Goal: Task Accomplishment & Management: Use online tool/utility

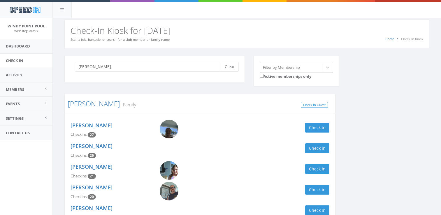
scroll to position [797, 0]
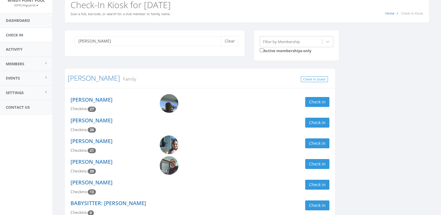
scroll to position [0, 0]
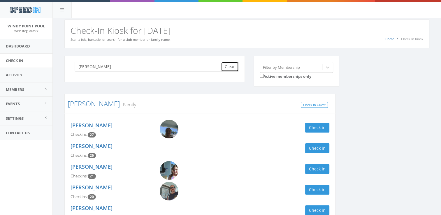
click at [225, 64] on button "Clear" at bounding box center [230, 67] width 18 height 10
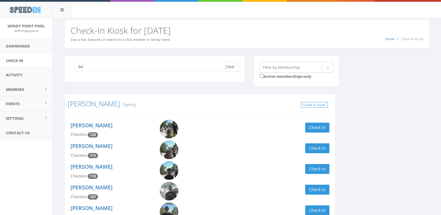
type input "b"
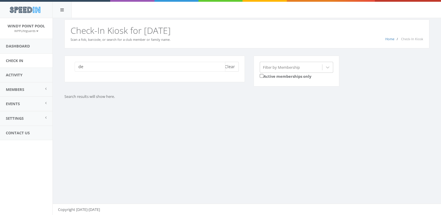
type input "d"
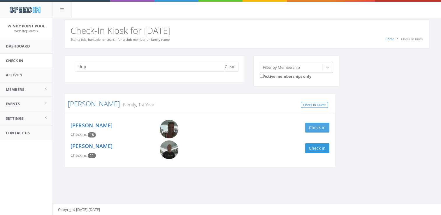
type input "dup"
click at [315, 130] on button "Check in" at bounding box center [317, 128] width 24 height 10
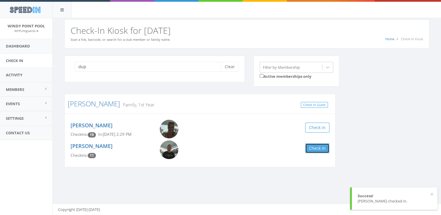
click at [320, 146] on button "Check in" at bounding box center [317, 148] width 24 height 10
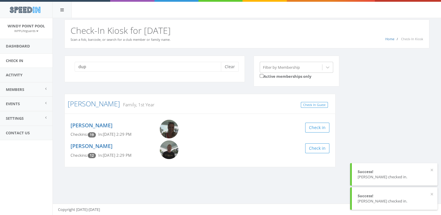
click at [270, 157] on div "[PERSON_NAME] Checkins: 12 In: [DATE] 2:29 PM Check in" at bounding box center [200, 151] width 268 height 21
click at [233, 69] on button "Clear" at bounding box center [230, 67] width 18 height 10
